Goal: Task Accomplishment & Management: Complete application form

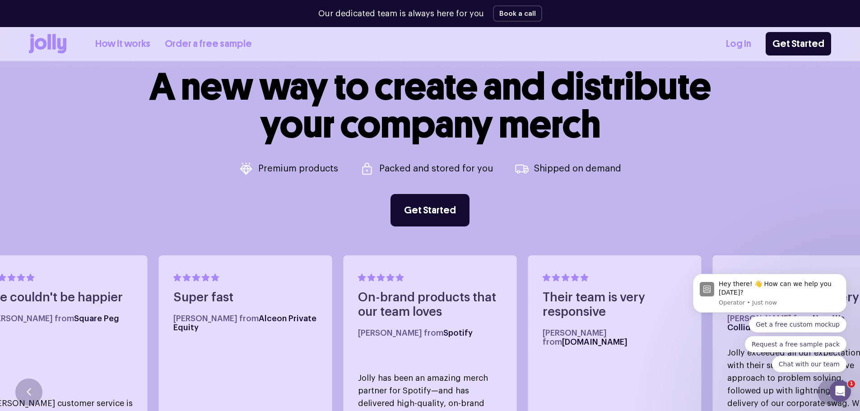
scroll to position [406, 0]
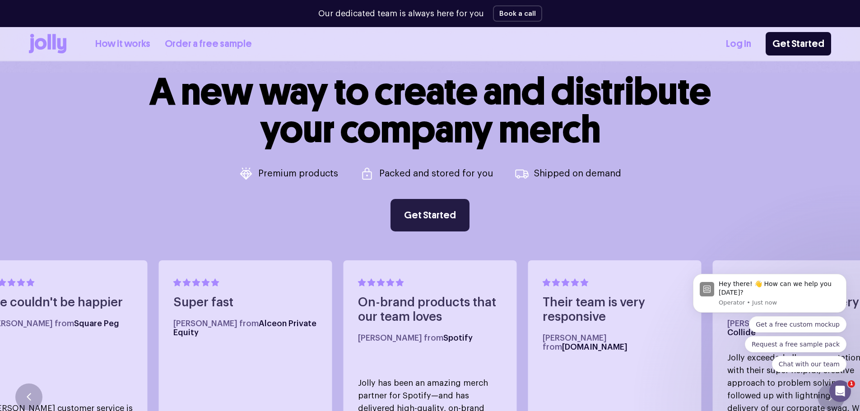
click at [431, 222] on link "Get Started" at bounding box center [430, 215] width 79 height 33
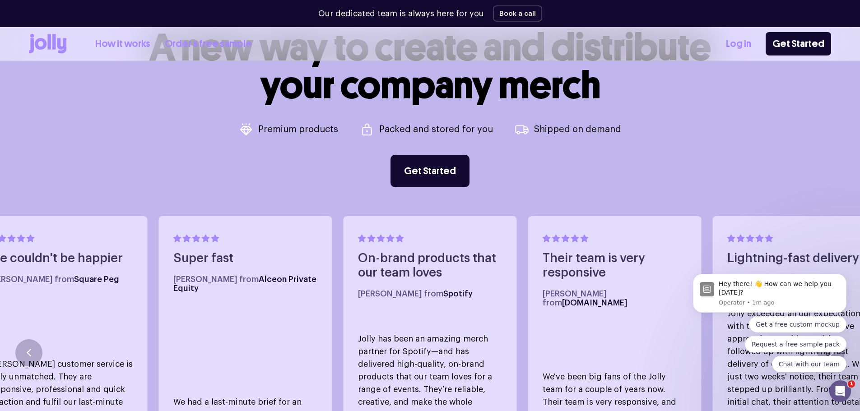
scroll to position [452, 0]
